Goal: Task Accomplishment & Management: Use online tool/utility

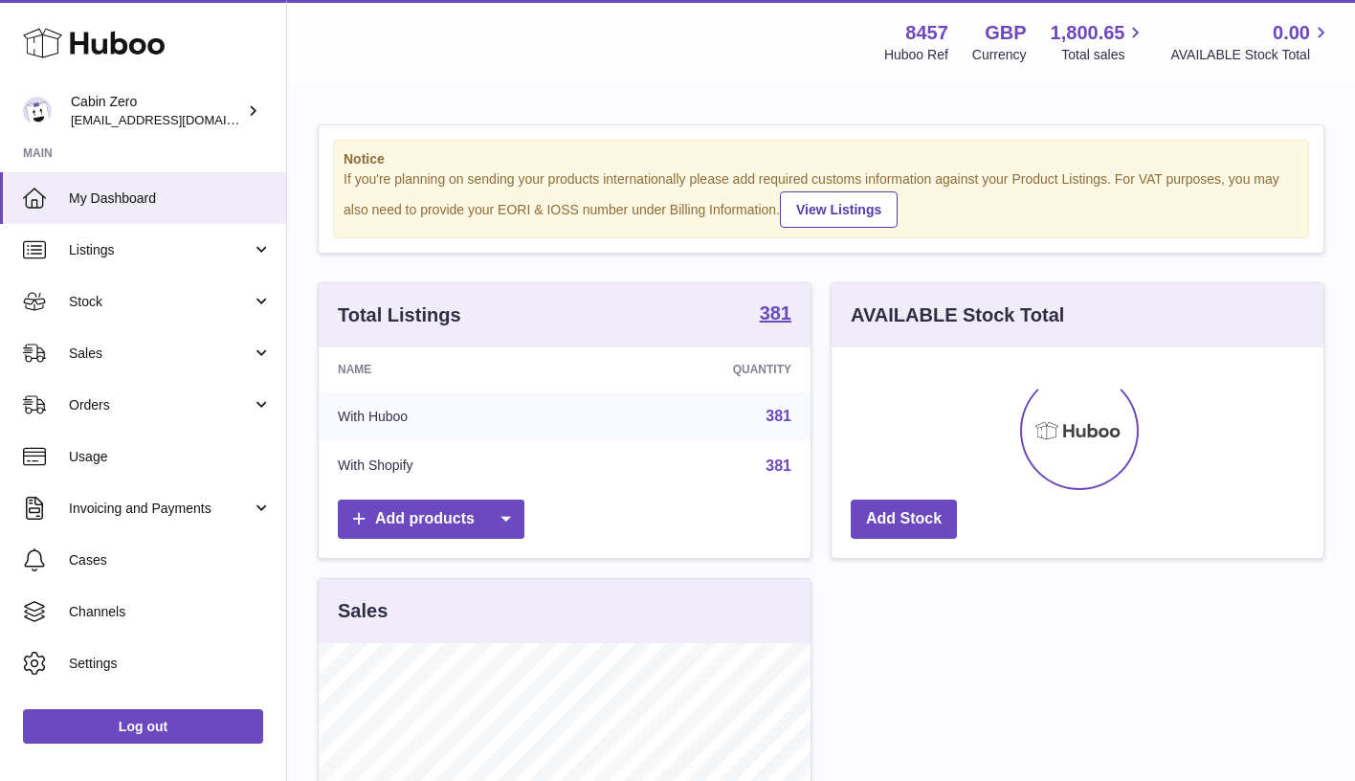
scroll to position [299, 492]
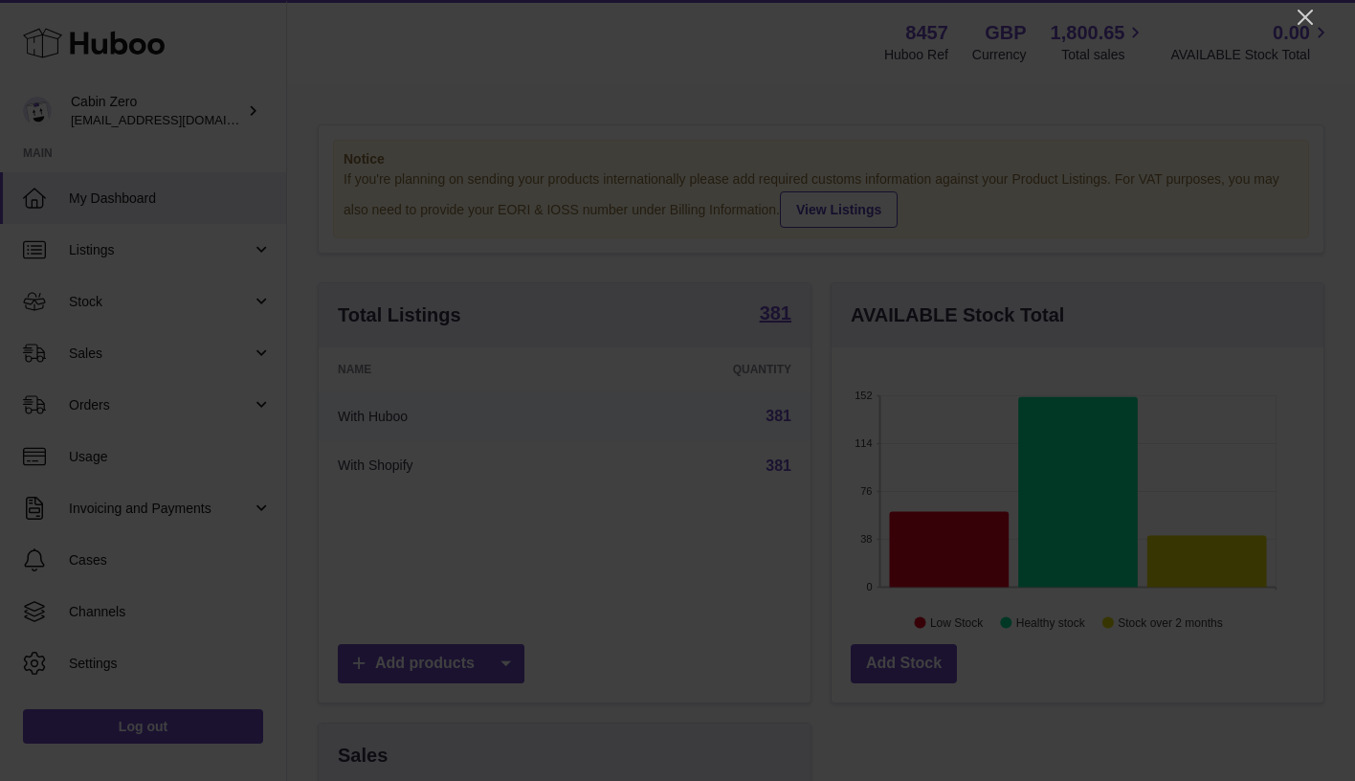
click at [1302, 0] on div at bounding box center [677, 390] width 1355 height 781
click at [1302, 10] on icon "Close" at bounding box center [1305, 17] width 23 height 23
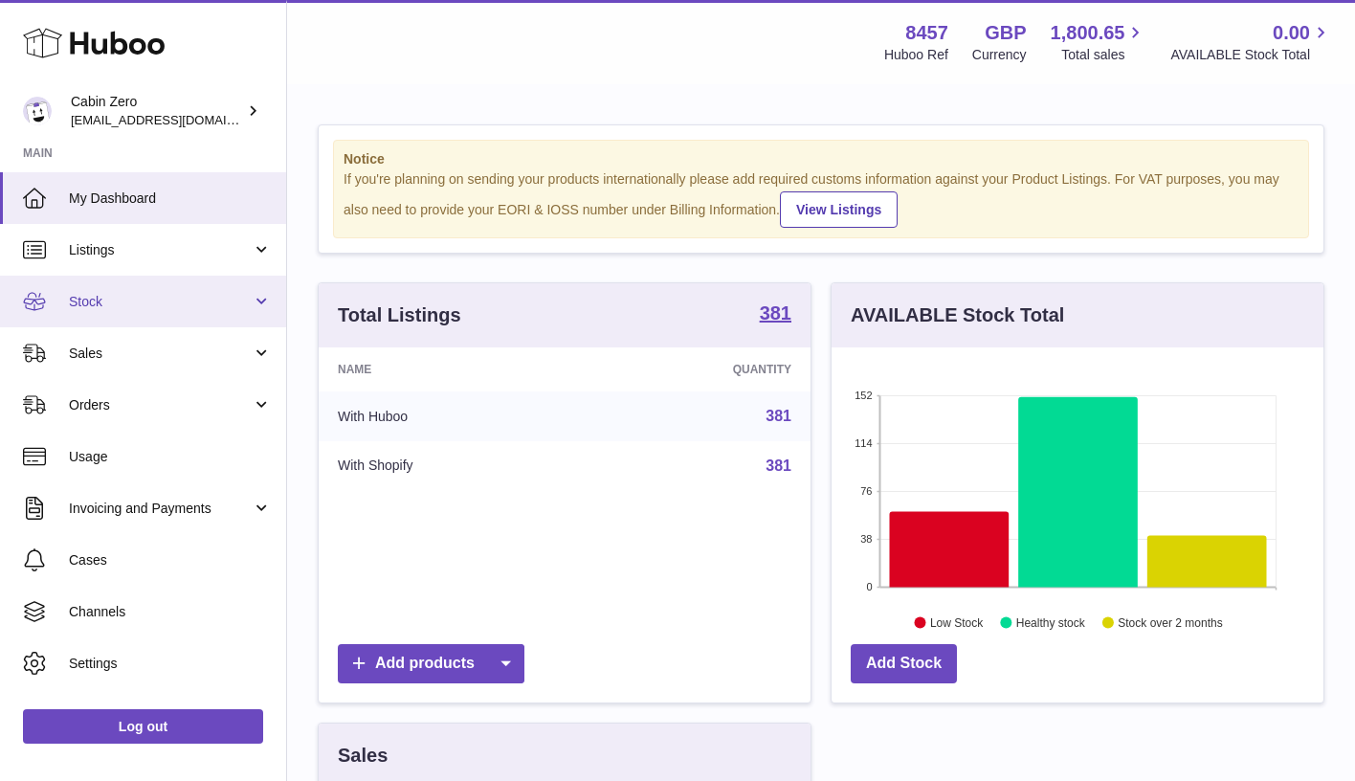
click at [214, 313] on link "Stock" at bounding box center [143, 302] width 286 height 52
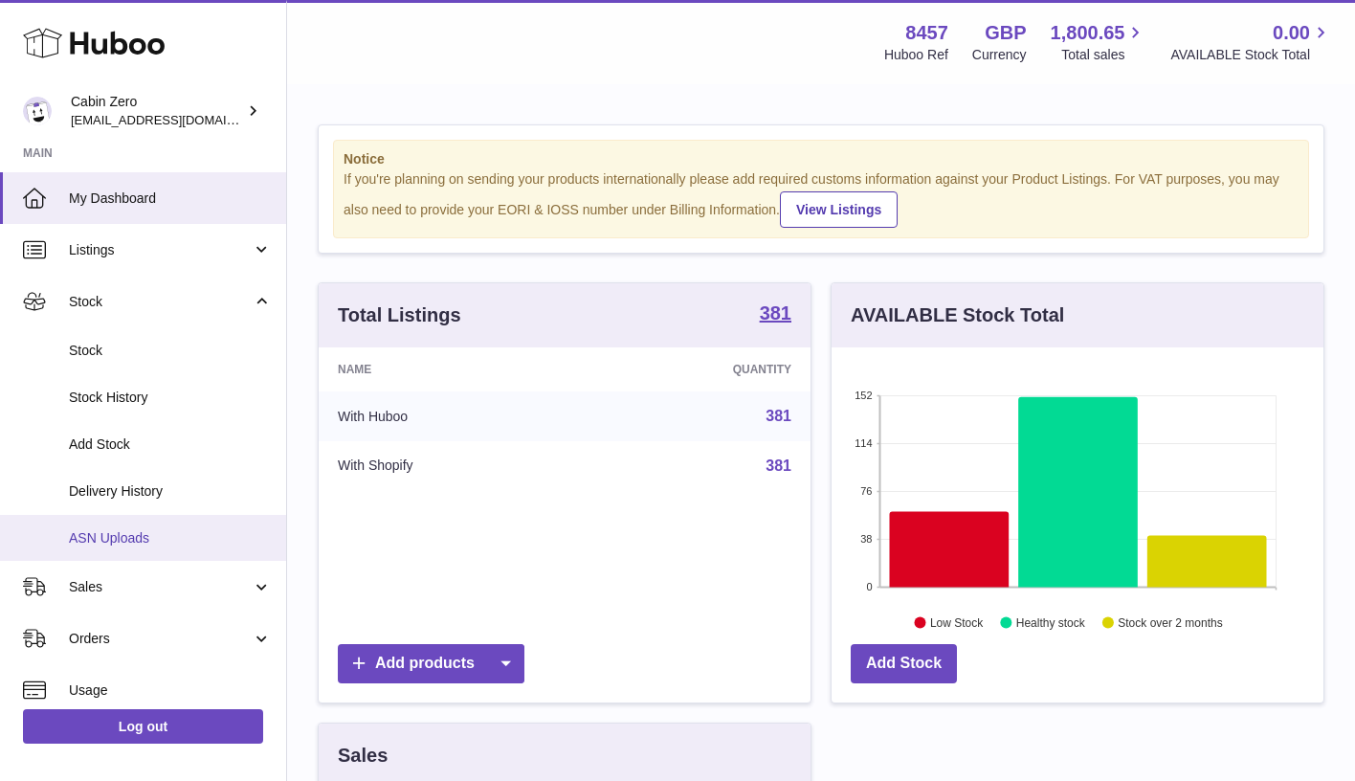
click at [174, 532] on span "ASN Uploads" at bounding box center [170, 538] width 203 height 18
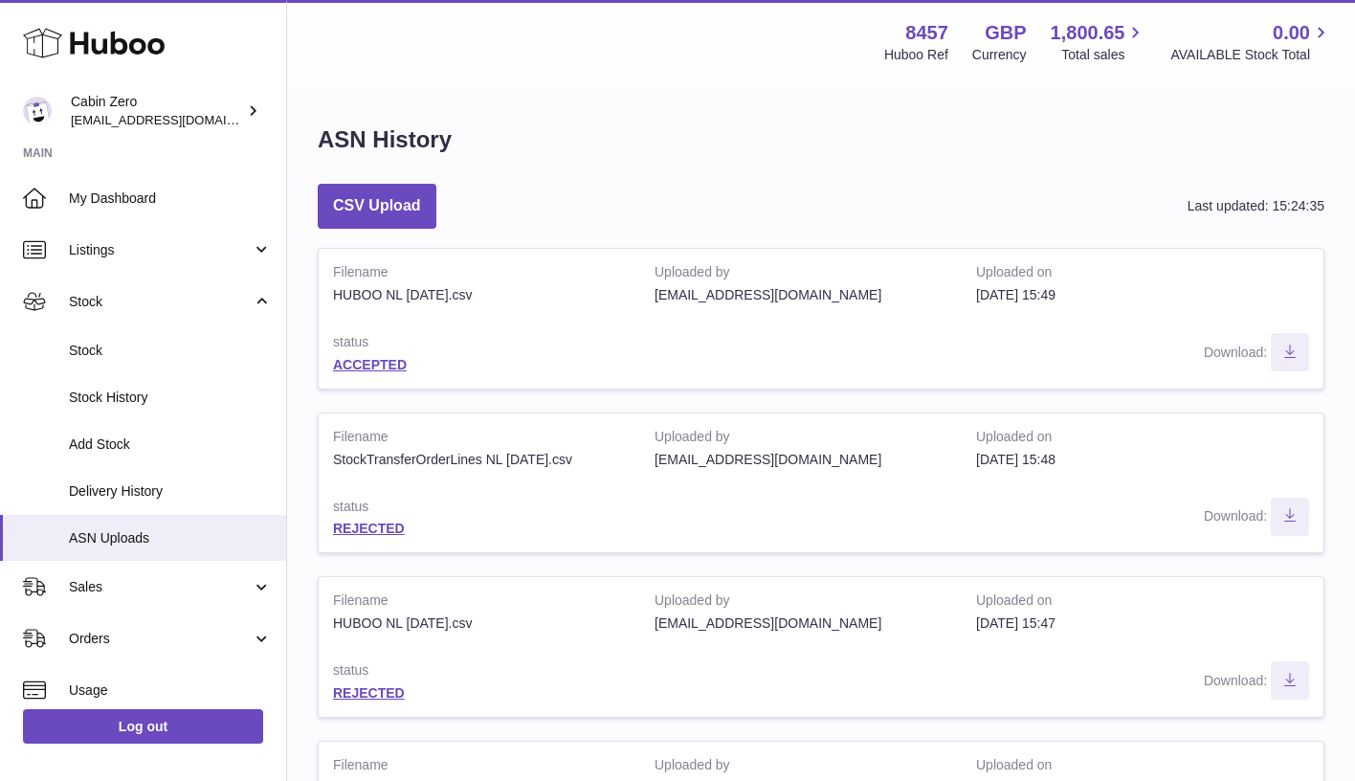
click at [416, 212] on button "CSV Upload" at bounding box center [377, 206] width 119 height 45
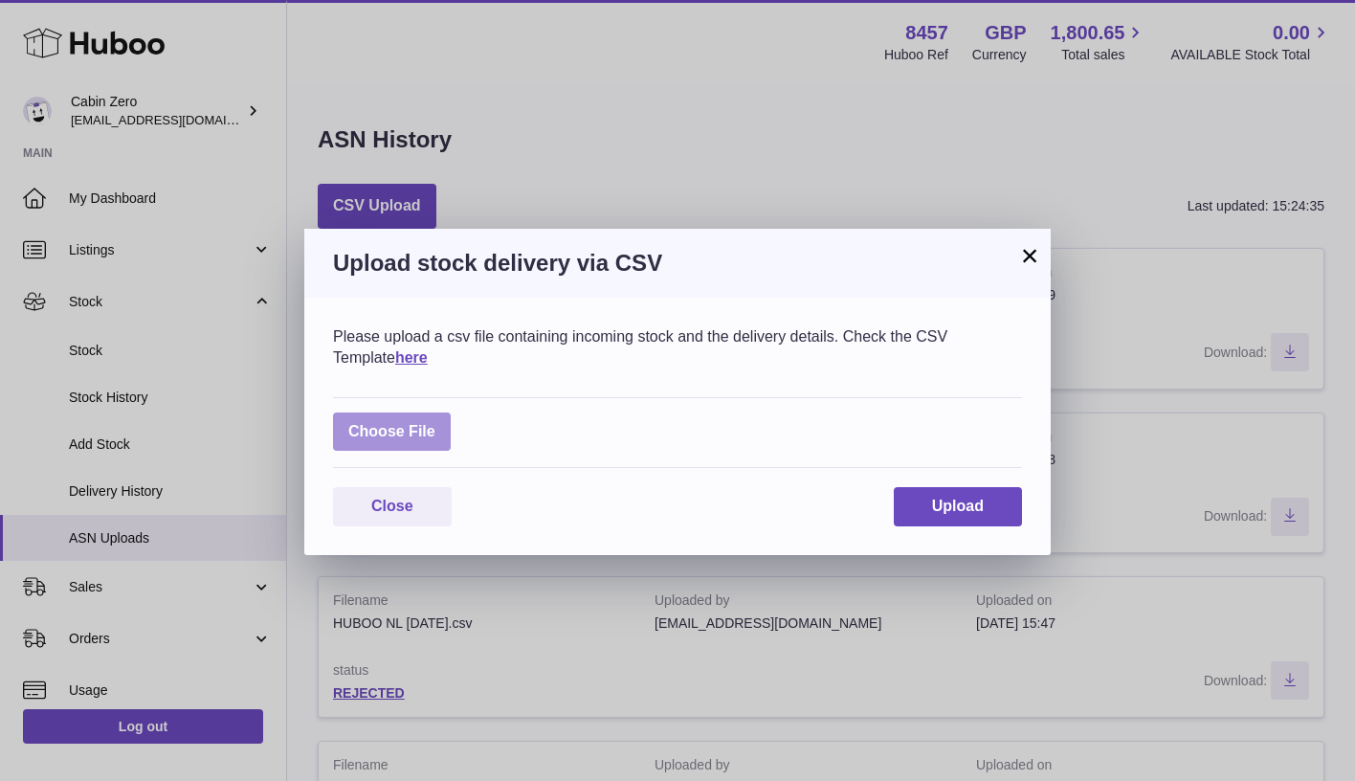
click at [419, 431] on label at bounding box center [392, 431] width 118 height 39
click at [435, 423] on input "file" at bounding box center [435, 422] width 1 height 1
type input "**********"
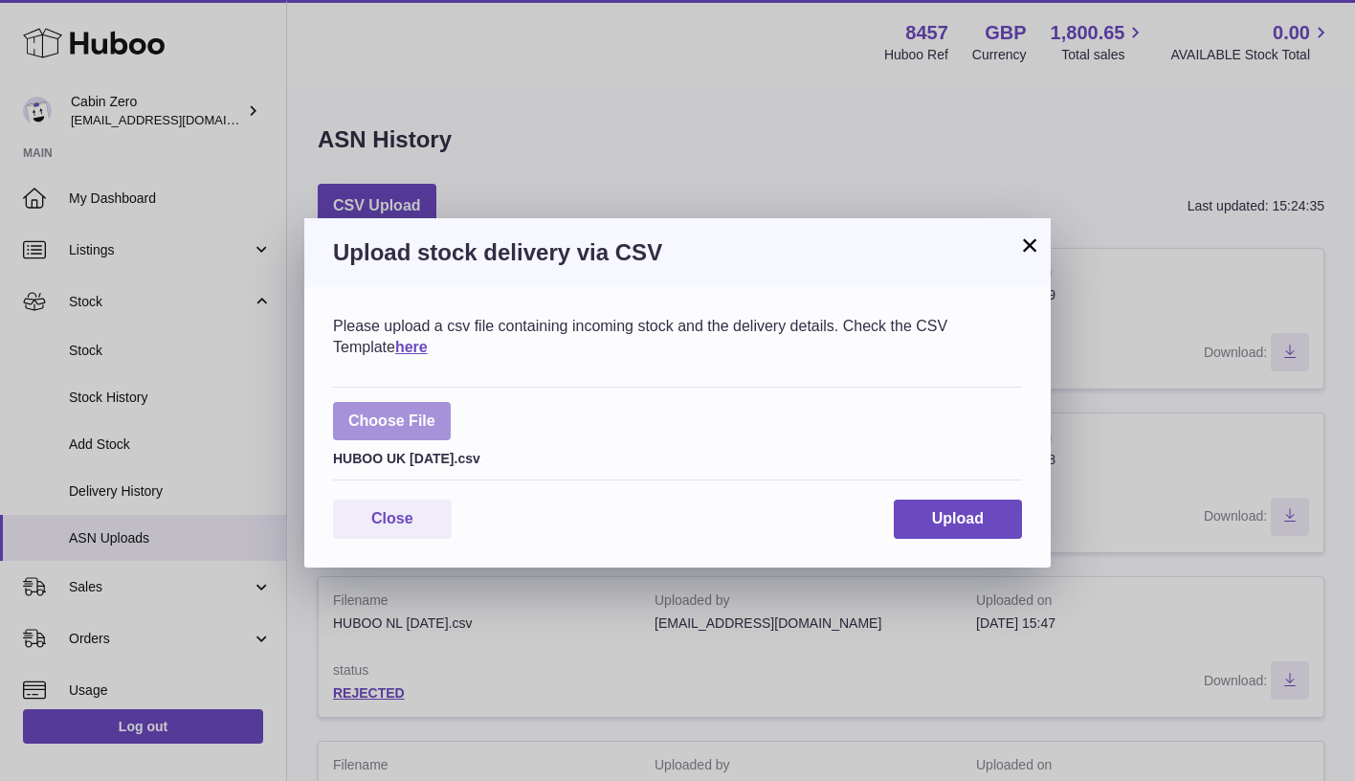
click at [1012, 518] on button "Upload" at bounding box center [958, 519] width 128 height 39
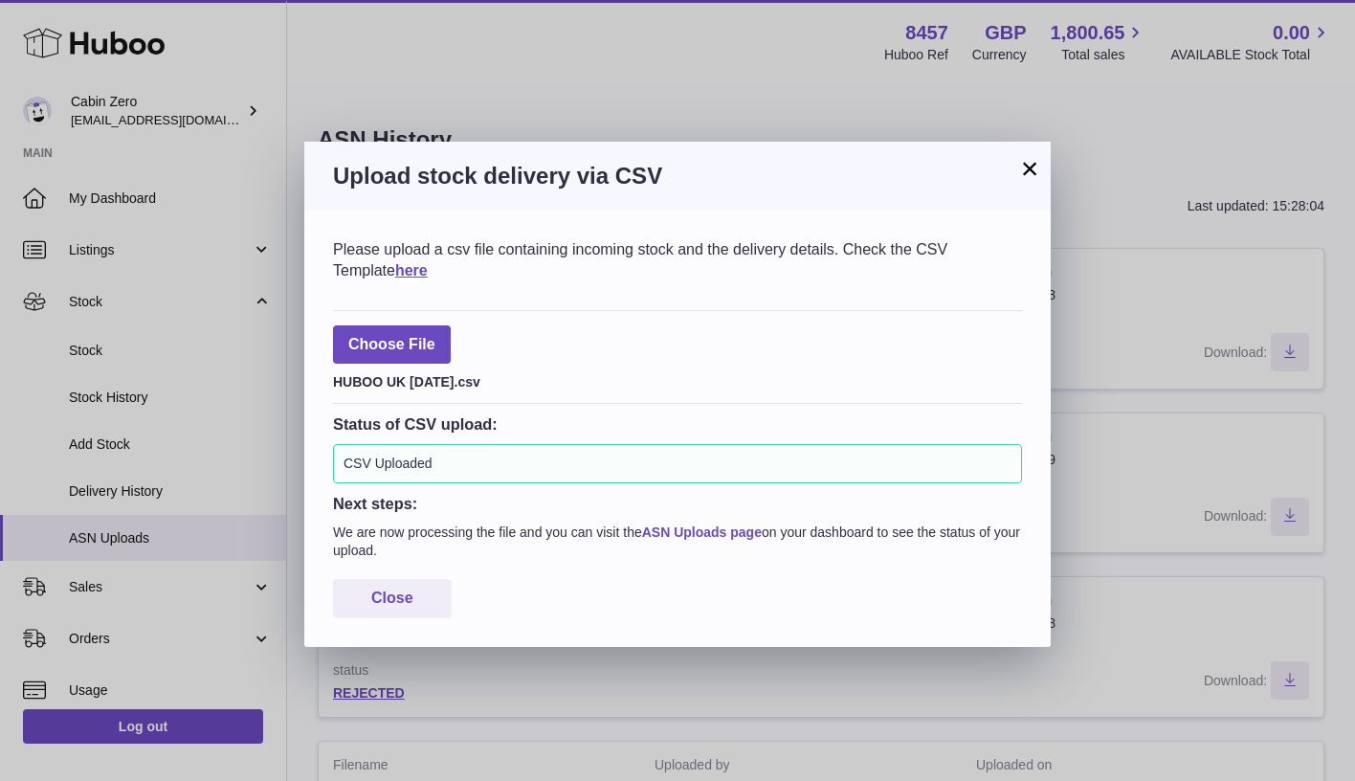
click at [745, 525] on link "ASN Uploads page" at bounding box center [702, 531] width 120 height 15
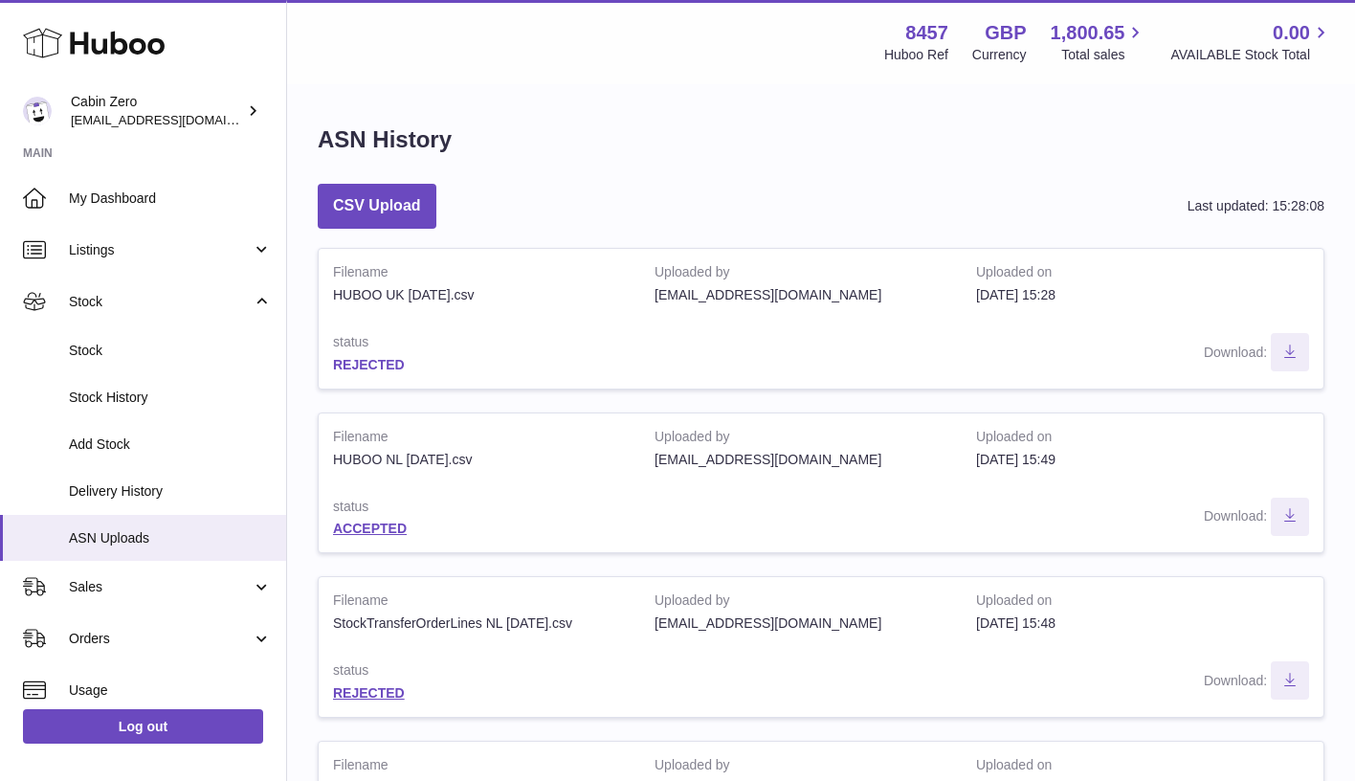
click at [383, 357] on link "REJECTED" at bounding box center [369, 364] width 72 height 15
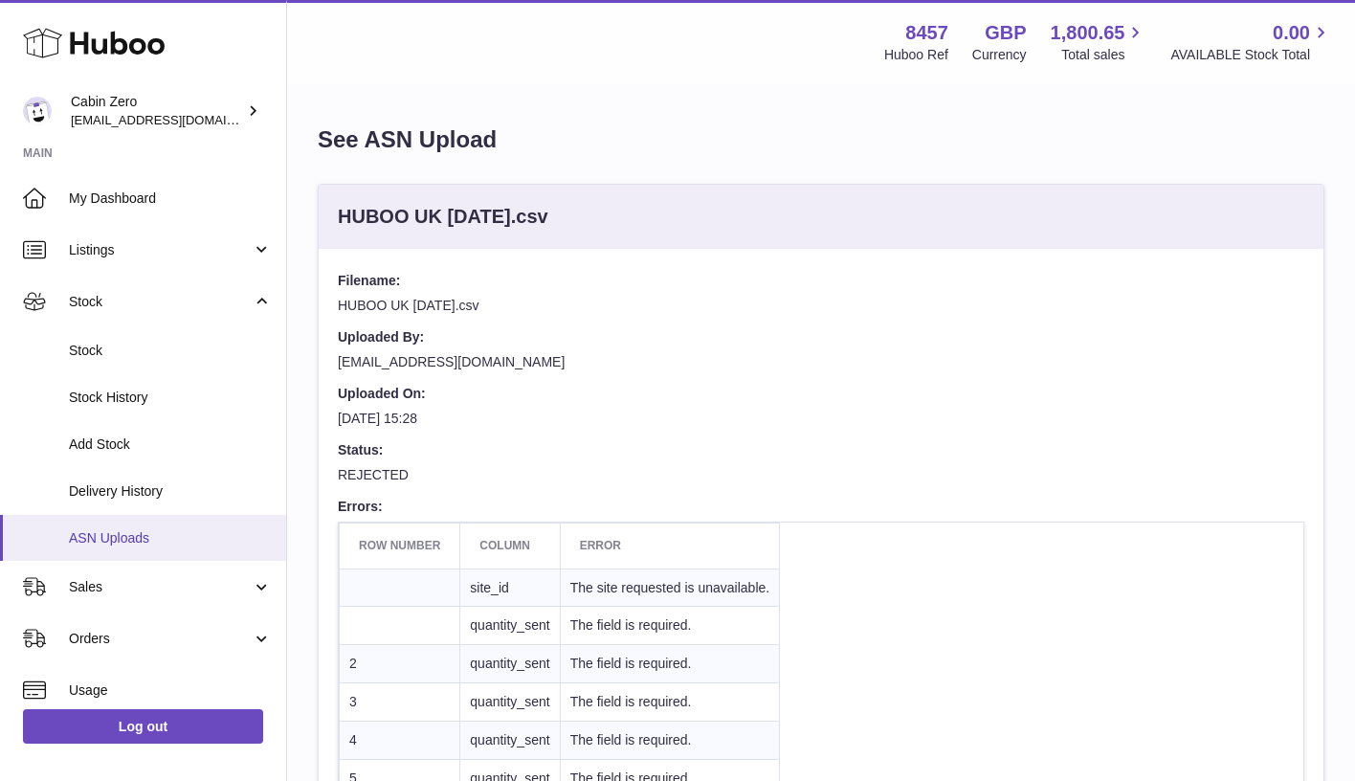
click at [158, 545] on link "ASN Uploads" at bounding box center [143, 538] width 286 height 47
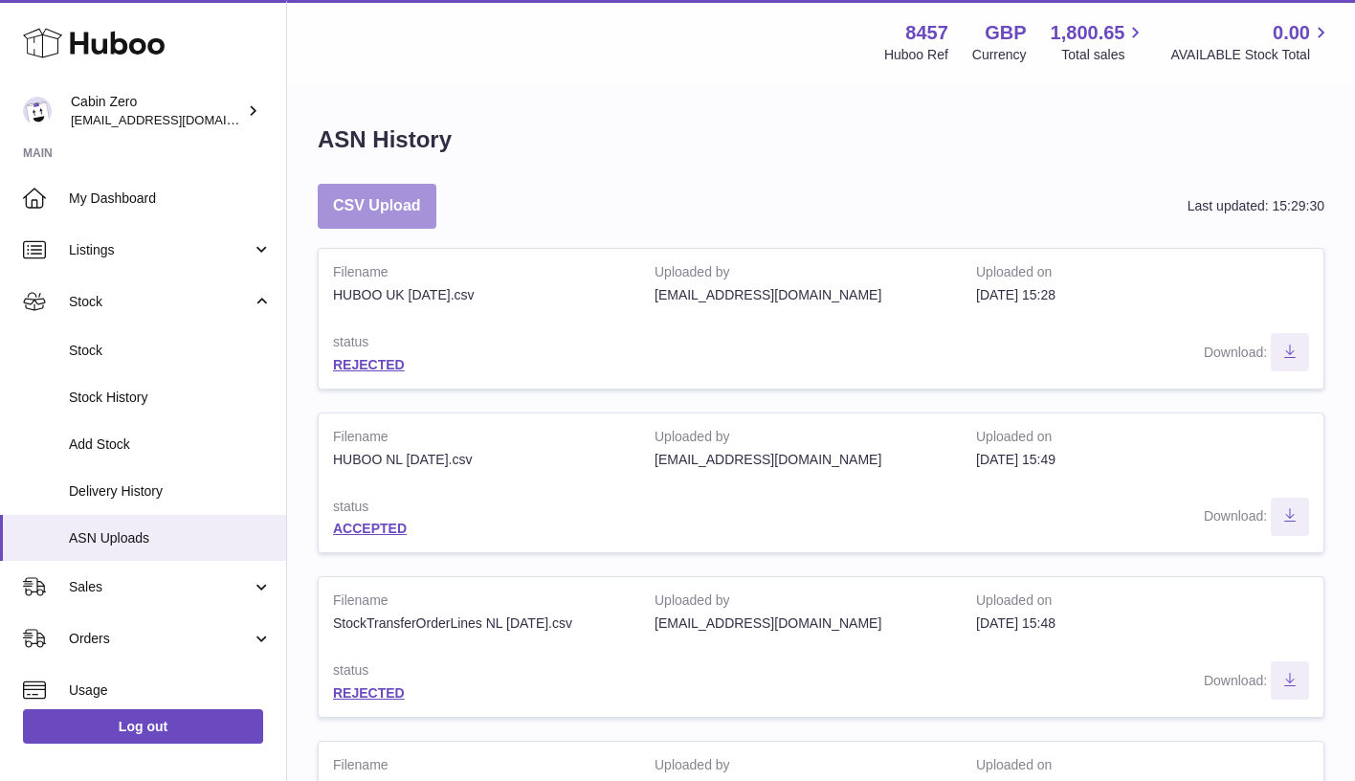
click at [389, 194] on button "CSV Upload" at bounding box center [377, 206] width 119 height 45
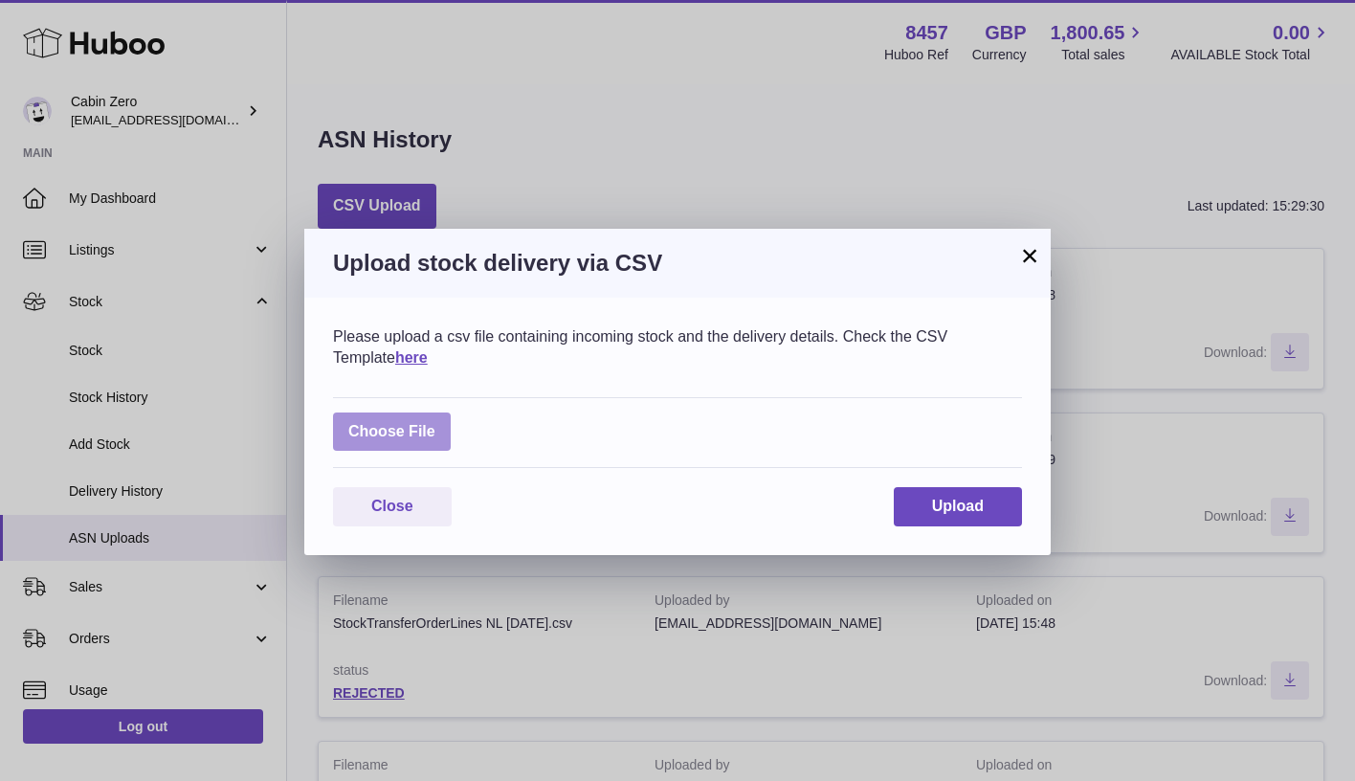
click at [431, 437] on label at bounding box center [392, 431] width 118 height 39
click at [435, 423] on input "file" at bounding box center [435, 422] width 1 height 1
type input "**********"
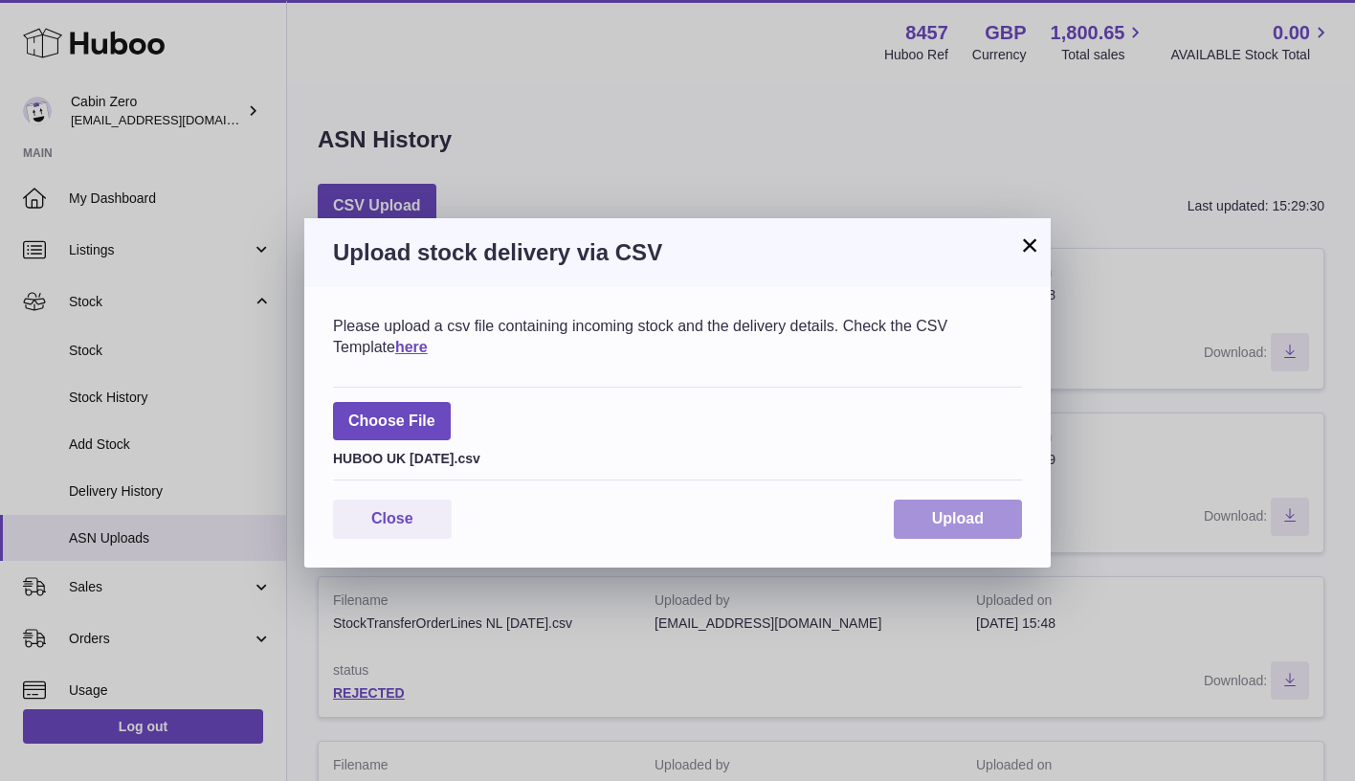
click at [971, 510] on span "Upload" at bounding box center [958, 518] width 52 height 16
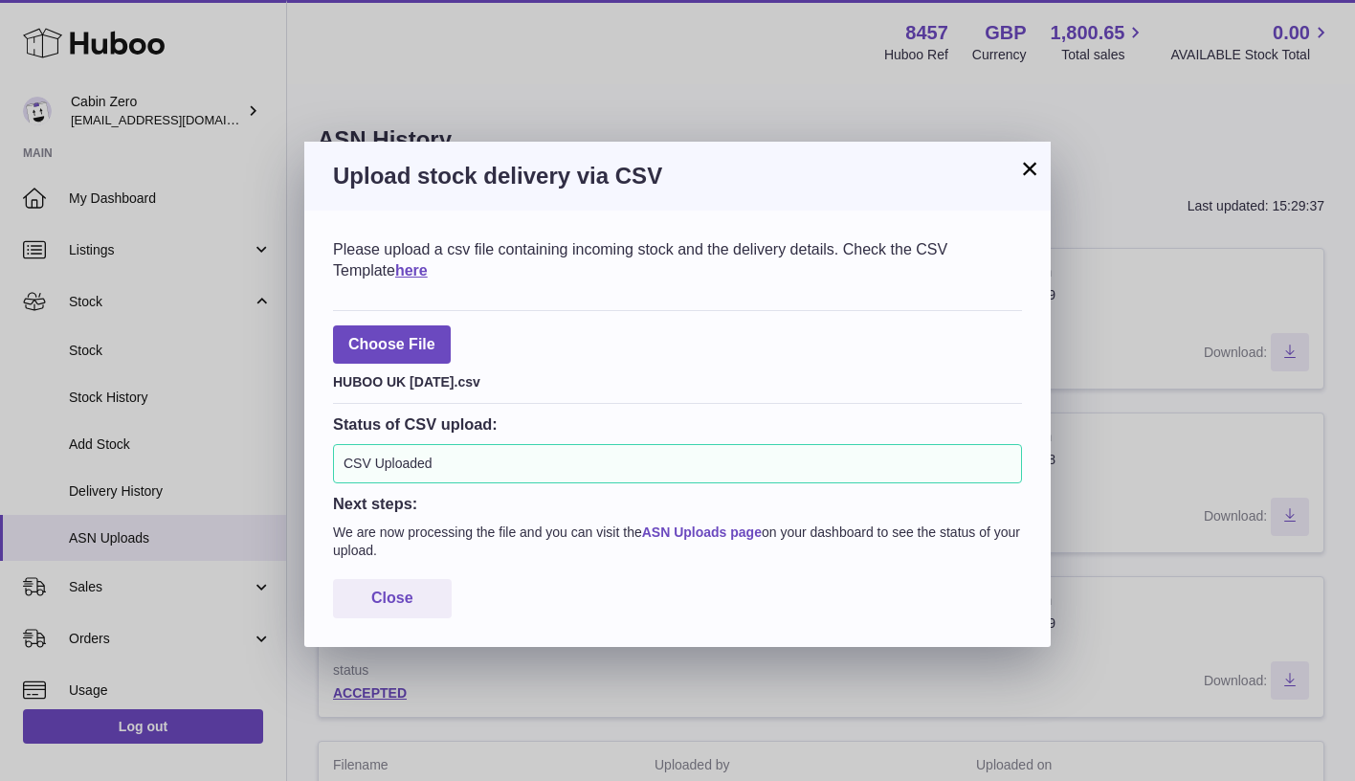
click at [750, 528] on link "ASN Uploads page" at bounding box center [702, 531] width 120 height 15
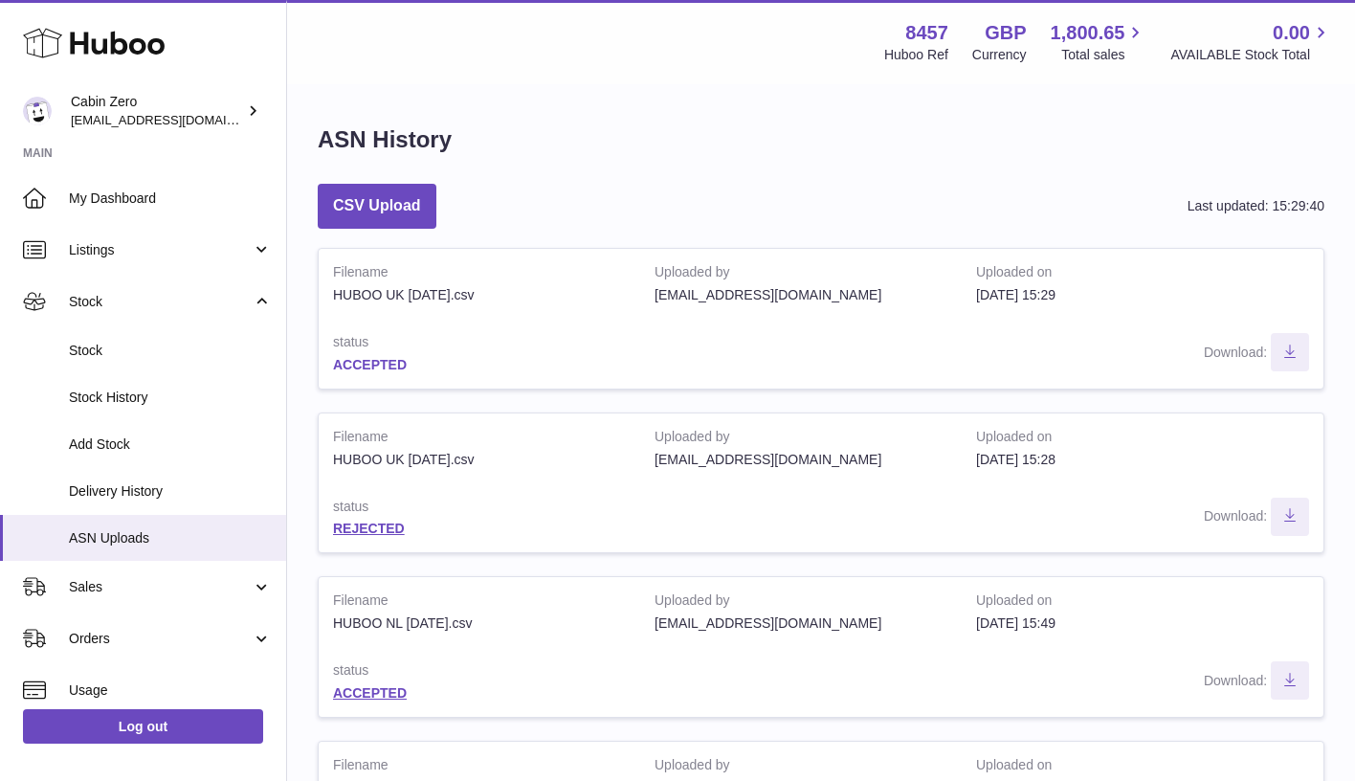
click at [383, 366] on link "ACCEPTED" at bounding box center [370, 364] width 74 height 15
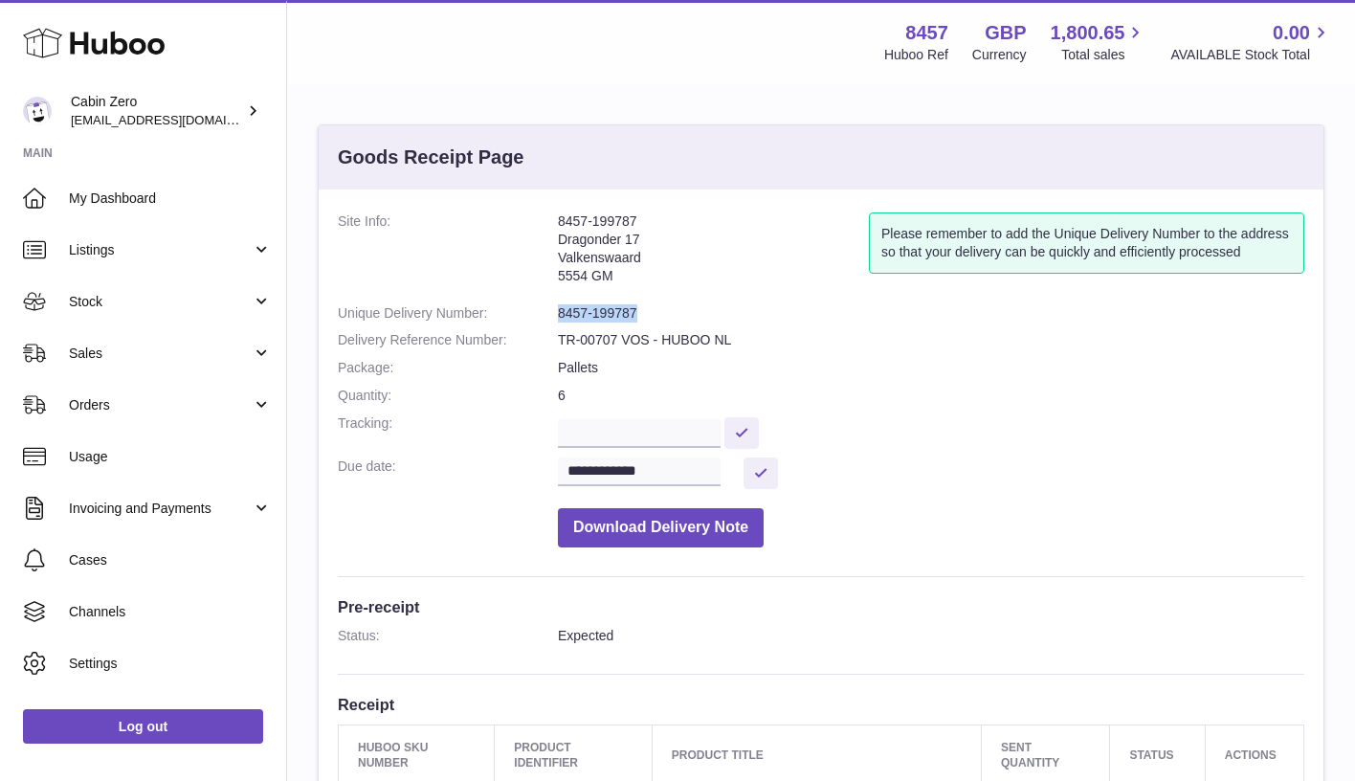
drag, startPoint x: 634, startPoint y: 304, endPoint x: 559, endPoint y: 304, distance: 75.6
click at [559, 304] on dd "8457-199787" at bounding box center [931, 313] width 746 height 18
copy dd "8457-199787"
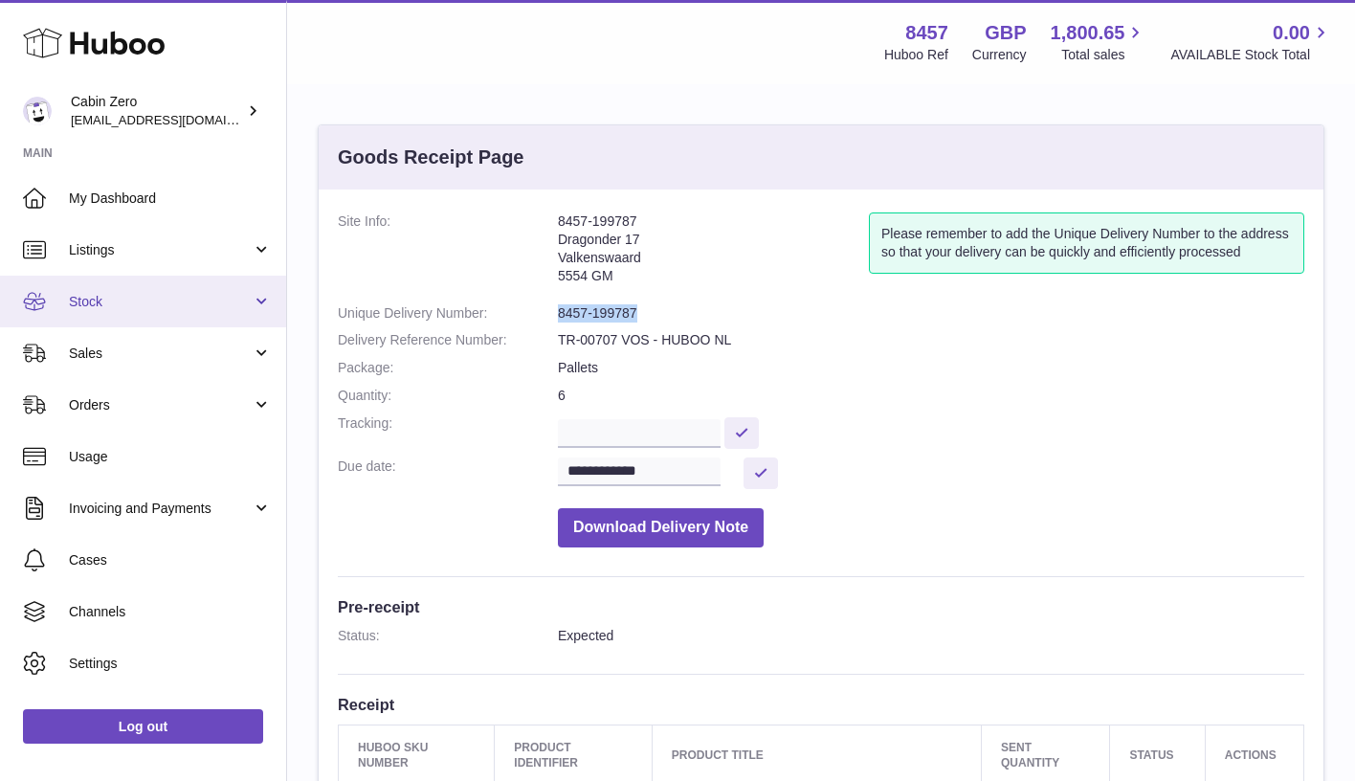
click at [250, 306] on link "Stock" at bounding box center [143, 302] width 286 height 52
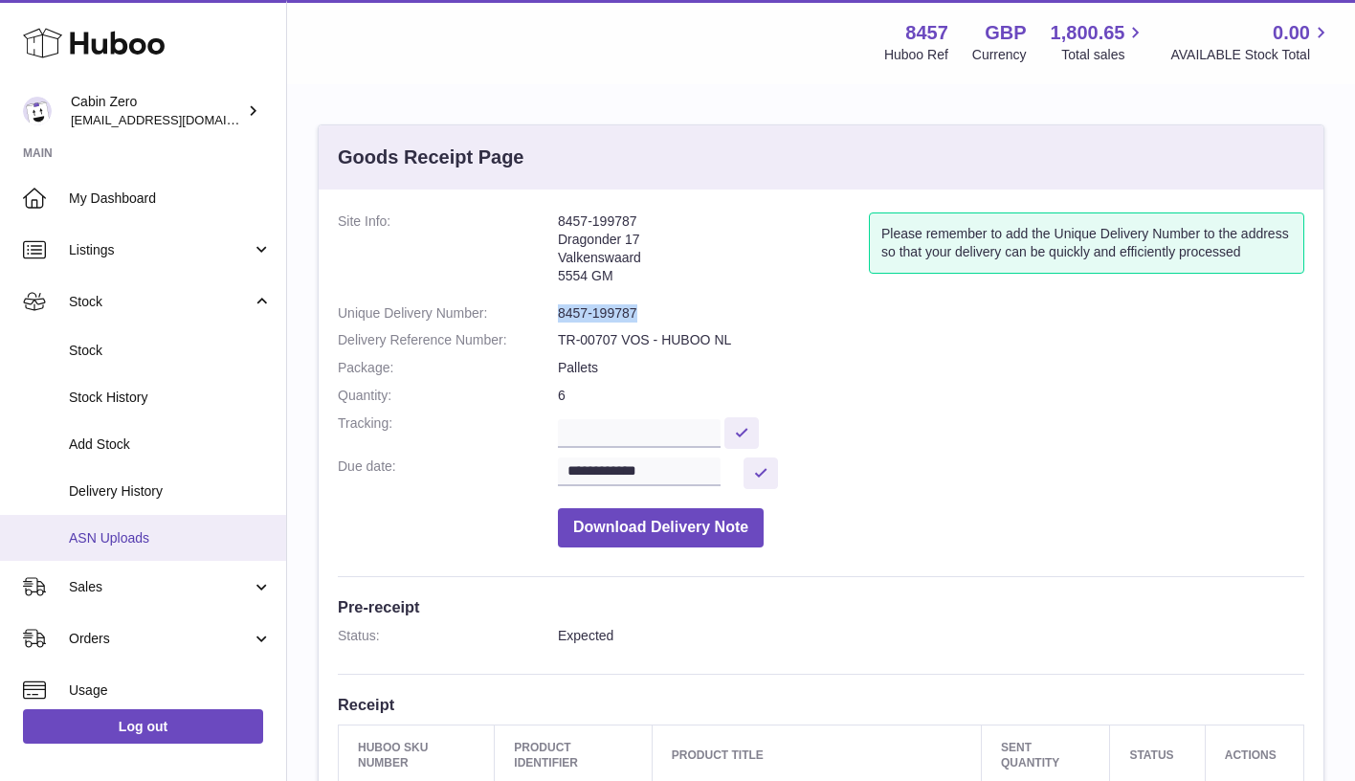
click at [158, 529] on span "ASN Uploads" at bounding box center [170, 538] width 203 height 18
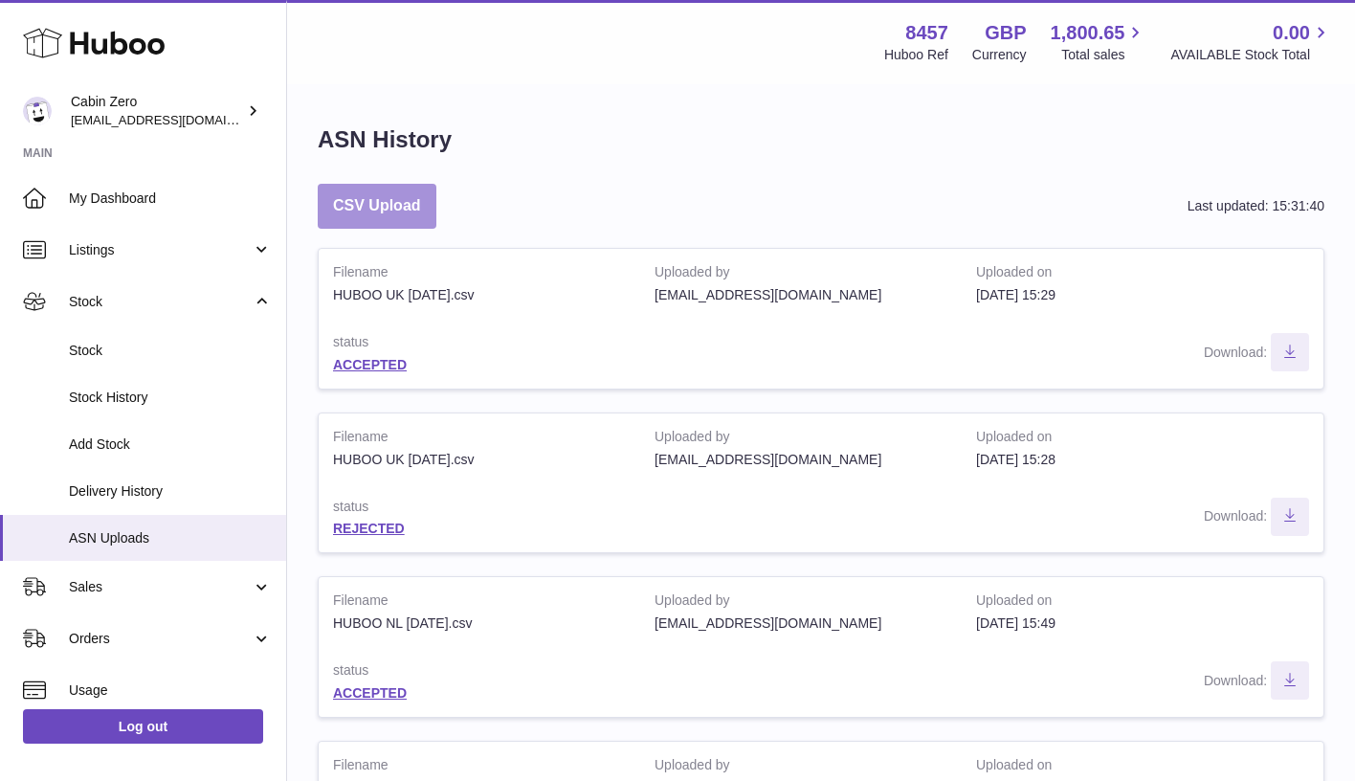
click at [402, 208] on button "CSV Upload" at bounding box center [377, 206] width 119 height 45
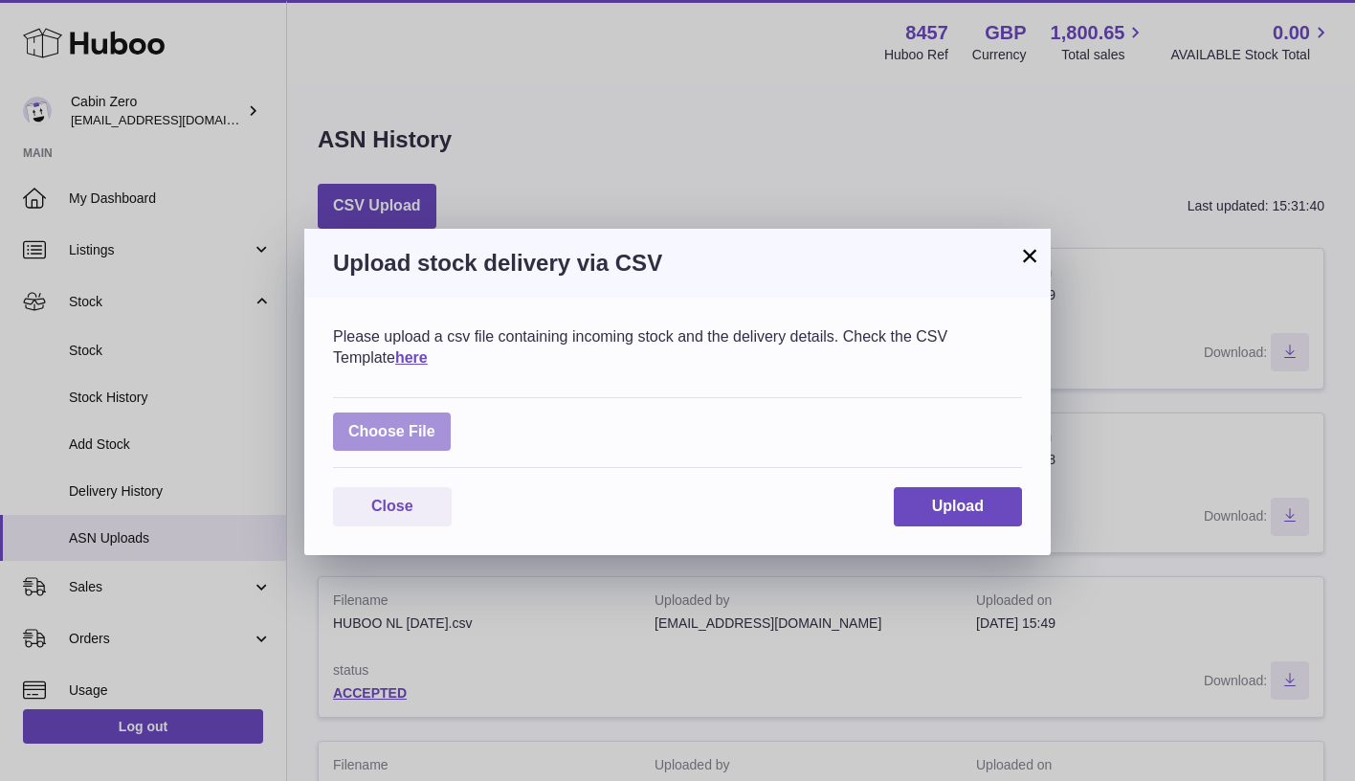
click at [410, 426] on label at bounding box center [392, 431] width 118 height 39
click at [435, 423] on input "file" at bounding box center [435, 422] width 1 height 1
click at [428, 418] on label at bounding box center [392, 431] width 118 height 39
click at [435, 422] on input "file" at bounding box center [435, 422] width 1 height 1
type input "**********"
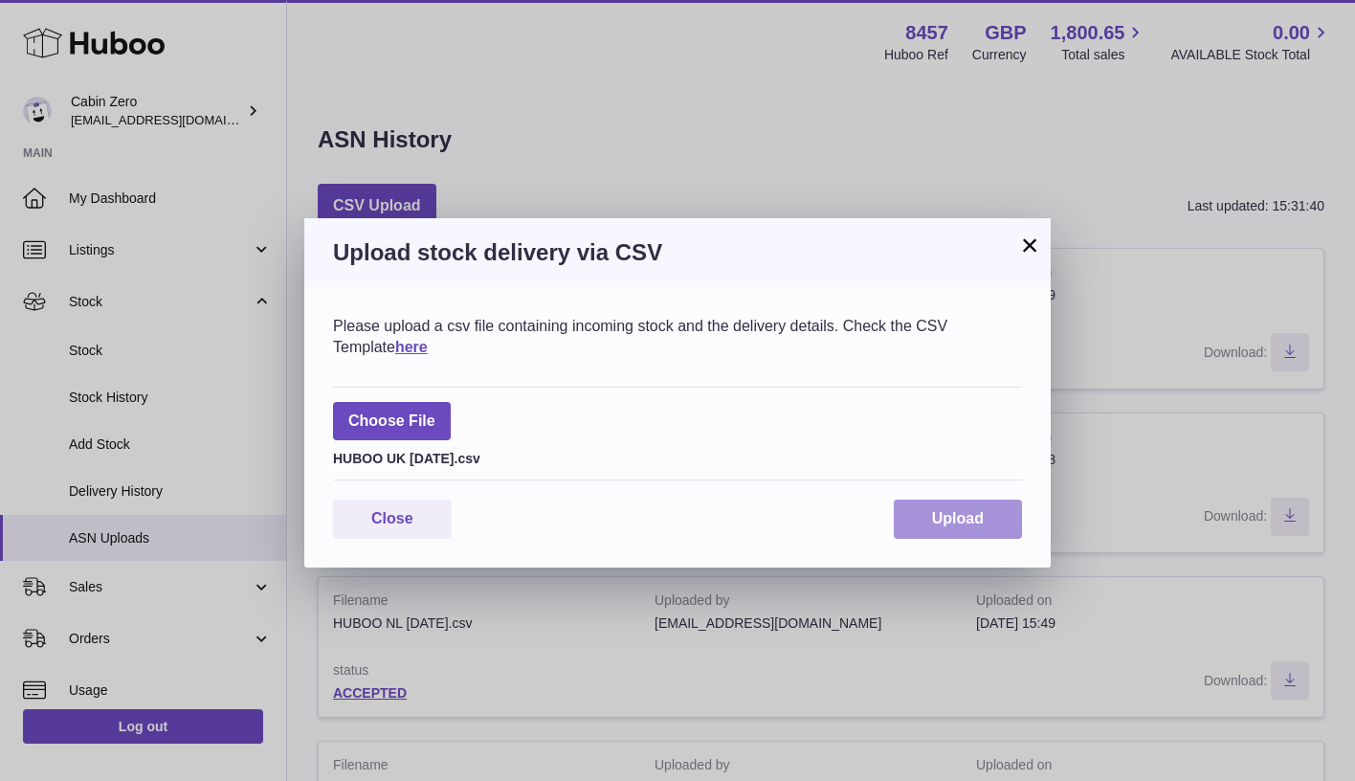
click at [969, 500] on button "Upload" at bounding box center [958, 519] width 128 height 39
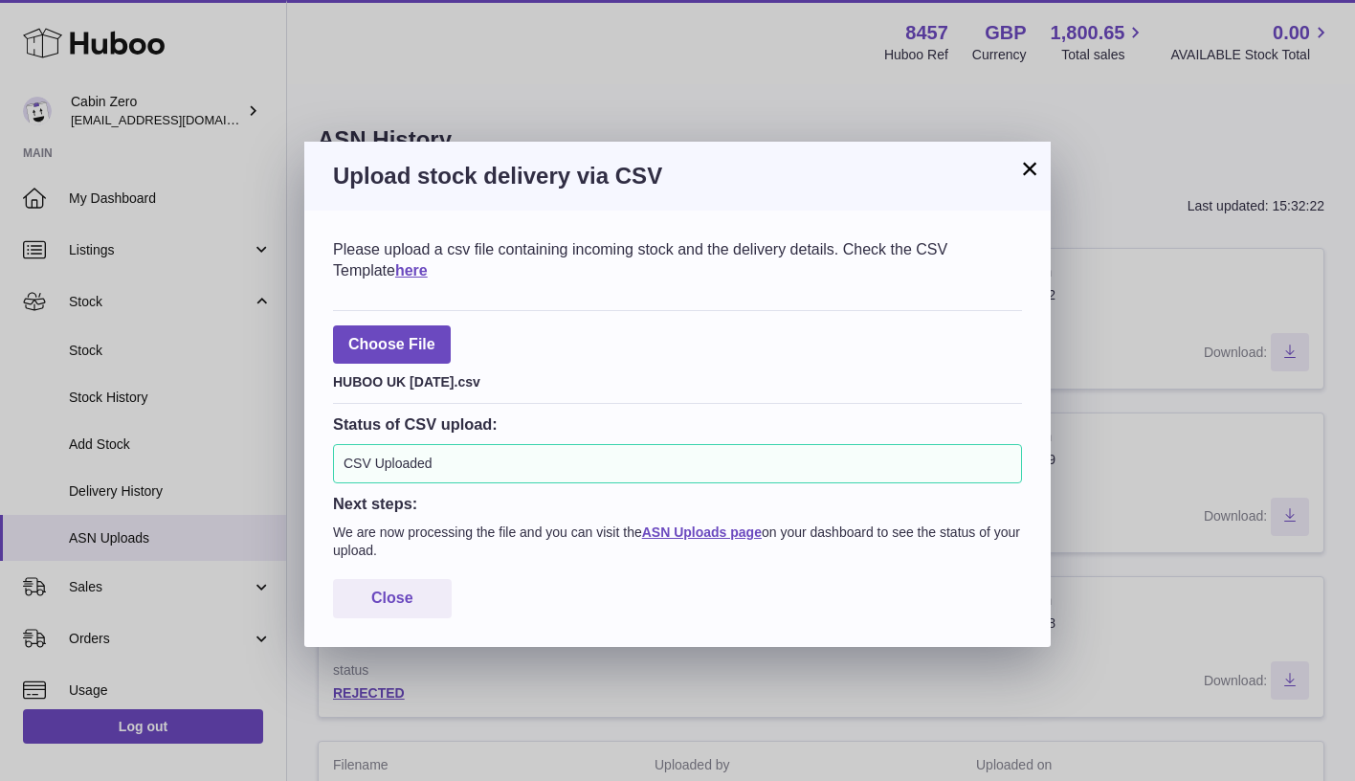
click at [740, 541] on p "We are now processing the file and you can visit the ASN Uploads page on your d…" at bounding box center [677, 541] width 689 height 36
click at [730, 527] on link "ASN Uploads page" at bounding box center [702, 531] width 120 height 15
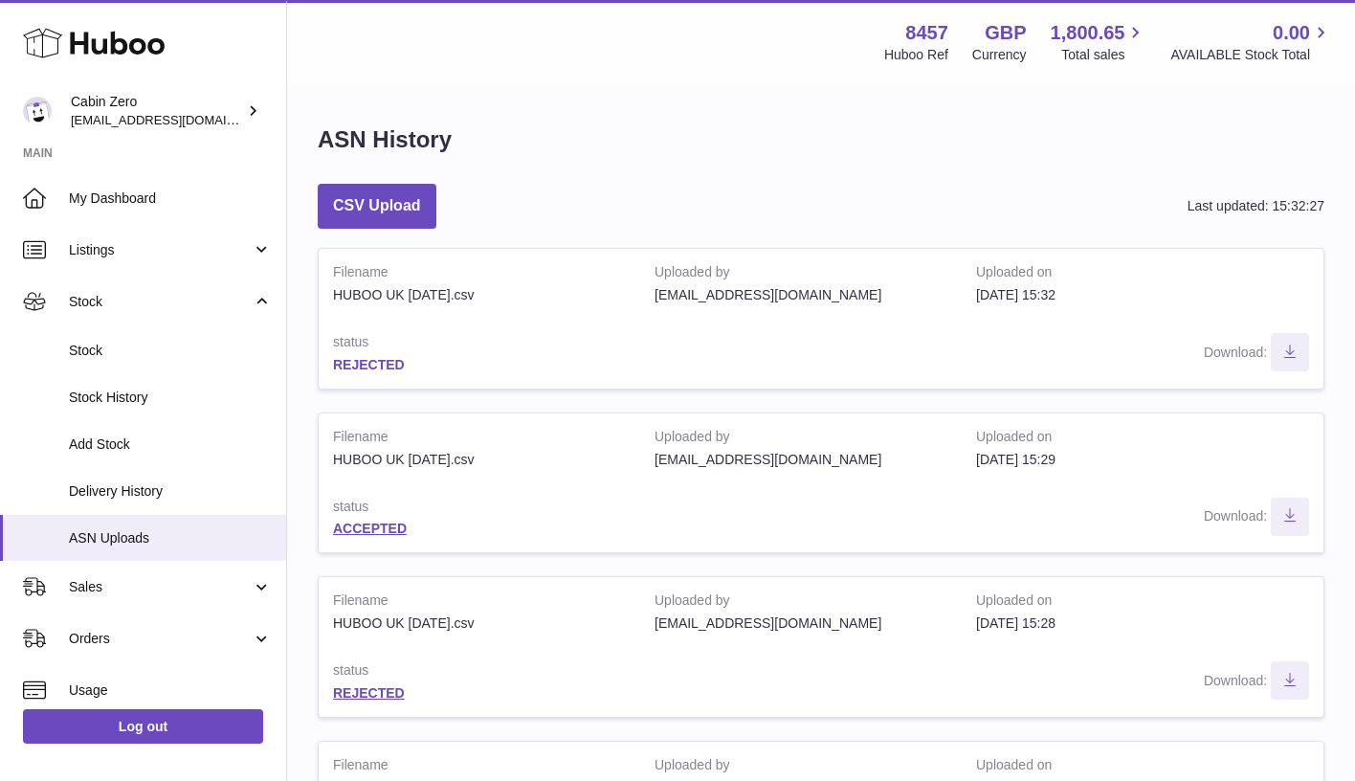
click at [389, 367] on link "REJECTED" at bounding box center [369, 364] width 72 height 15
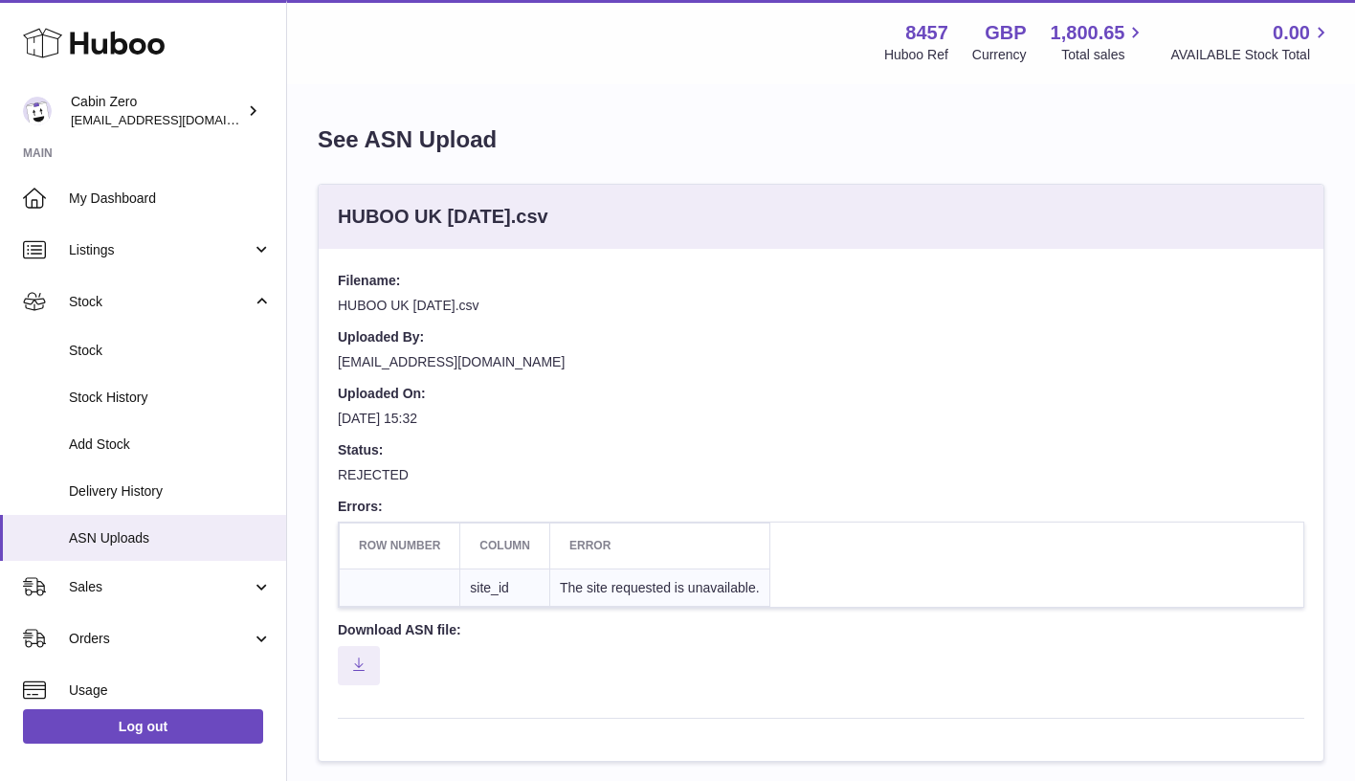
scroll to position [1, 0]
click at [365, 656] on icon "Download ASN file" at bounding box center [358, 663] width 11 height 15
click at [1018, 595] on table "Row number Column Error site_id The site requested is unavailable." at bounding box center [821, 564] width 967 height 86
click at [935, 354] on dd "[EMAIL_ADDRESS][DOMAIN_NAME]" at bounding box center [821, 368] width 967 height 32
click at [946, 580] on table "Row number Column Error site_id The site requested is unavailable." at bounding box center [821, 564] width 967 height 86
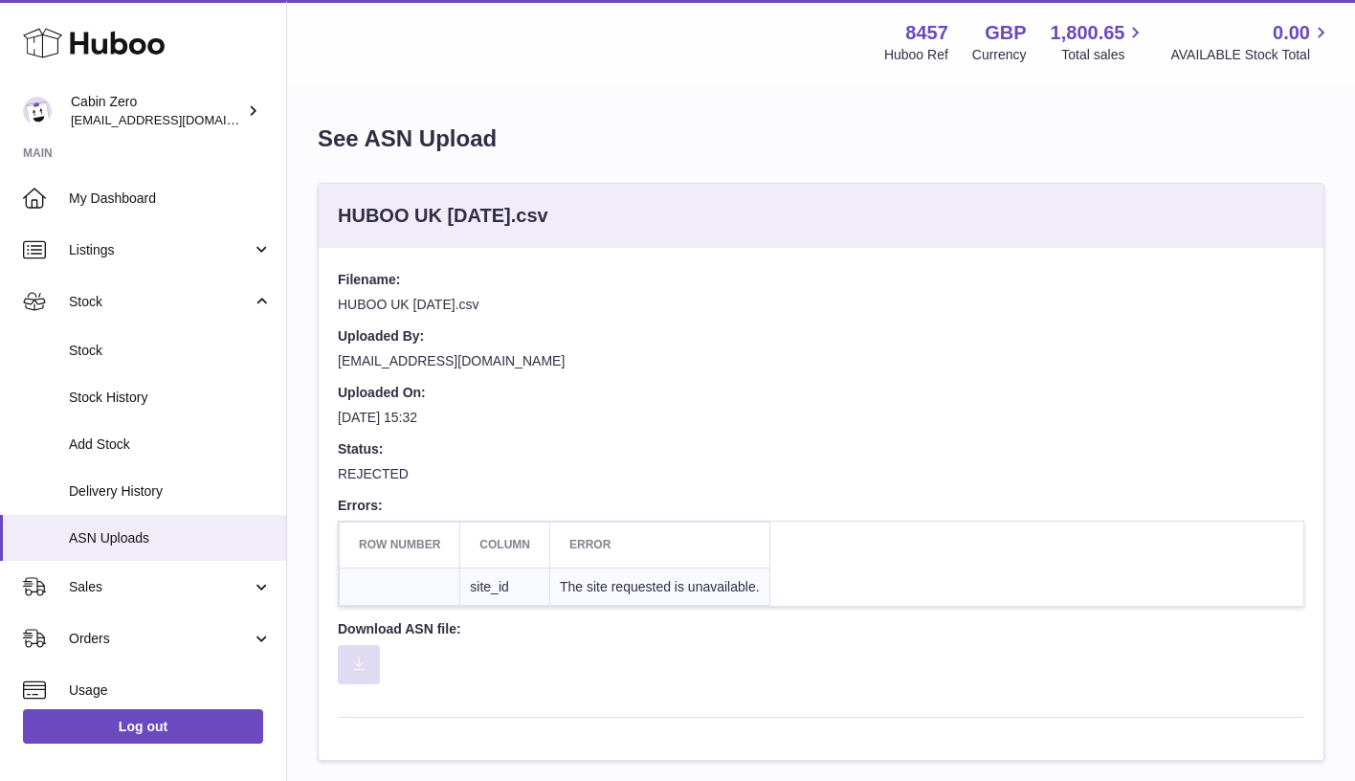
click at [365, 656] on icon "Download ASN file" at bounding box center [358, 663] width 11 height 15
